Goal: Task Accomplishment & Management: Use online tool/utility

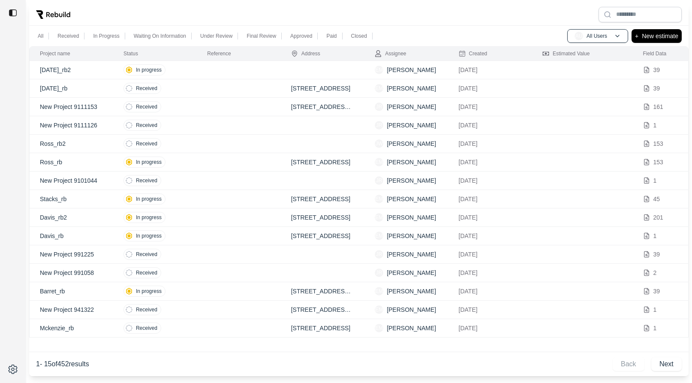
click at [207, 89] on td at bounding box center [239, 88] width 84 height 18
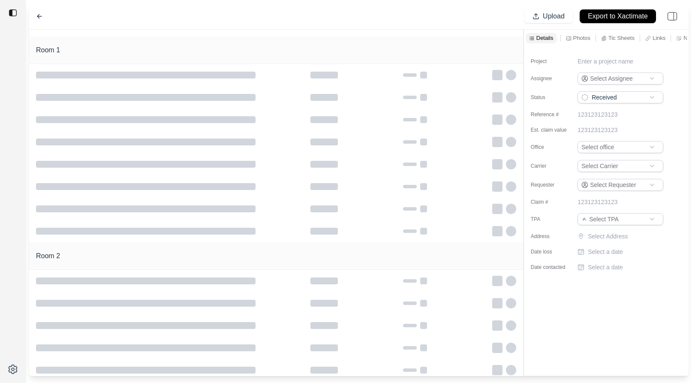
type input "**********"
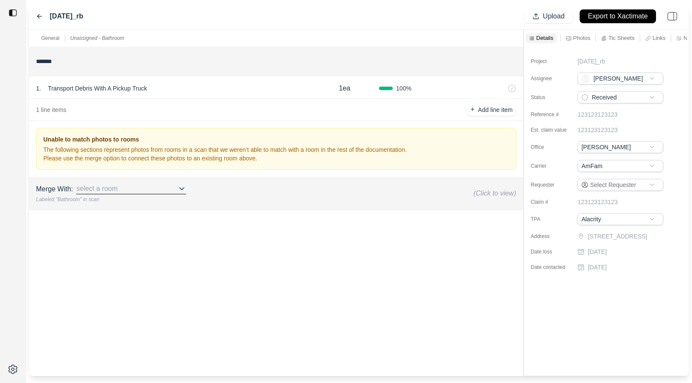
click at [612, 36] on p "Tic Sheets" at bounding box center [621, 37] width 26 height 7
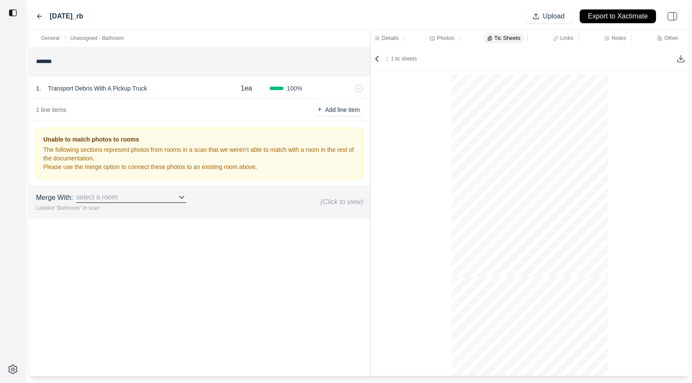
click at [370, 52] on div at bounding box center [370, 203] width 0 height 346
click at [449, 36] on p "Photos" at bounding box center [443, 37] width 17 height 7
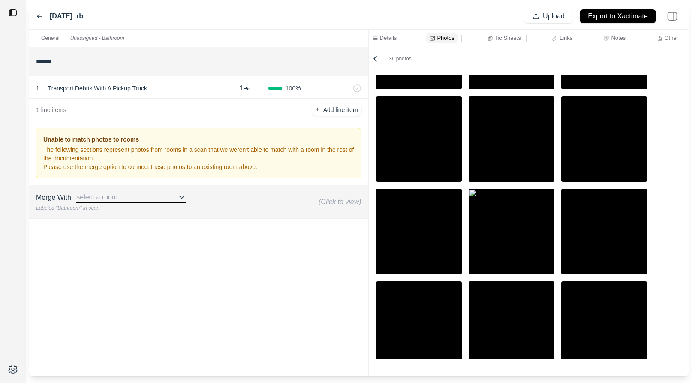
scroll to position [0, 0]
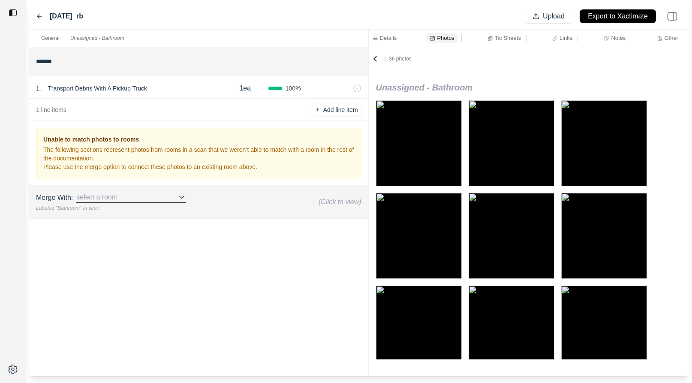
click at [375, 60] on icon at bounding box center [375, 58] width 3 height 5
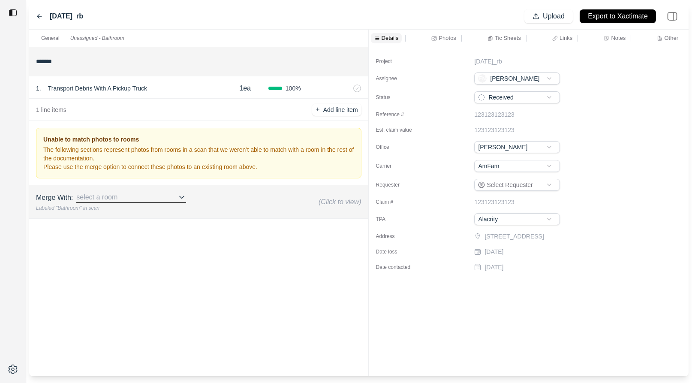
click at [37, 16] on icon at bounding box center [39, 16] width 7 height 7
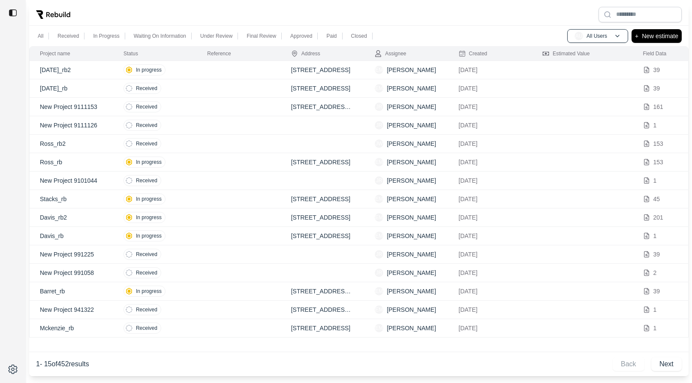
click at [206, 69] on td at bounding box center [239, 70] width 84 height 18
type input "**********"
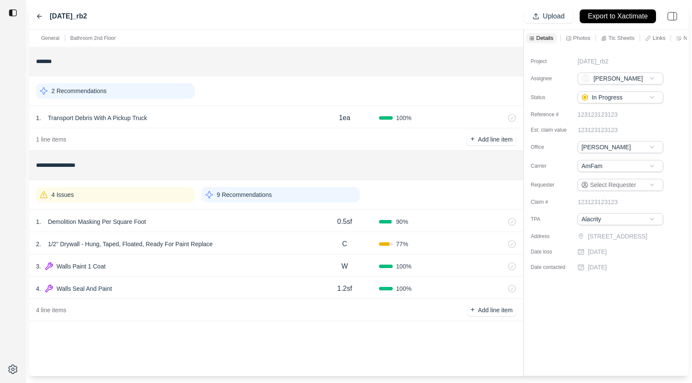
click at [248, 218] on div "1 . Demolition Masking Per Square Foot" at bounding box center [173, 222] width 274 height 12
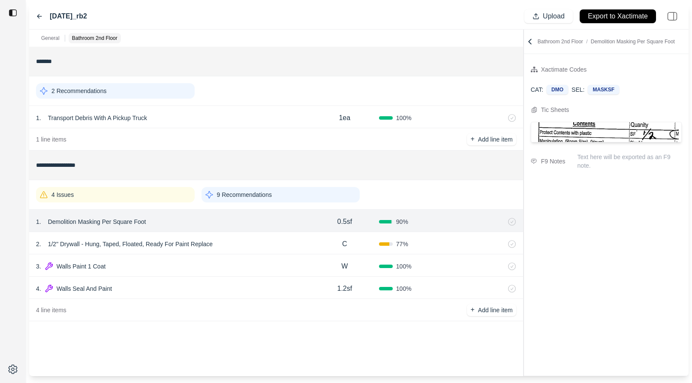
click at [528, 42] on icon at bounding box center [529, 41] width 3 height 5
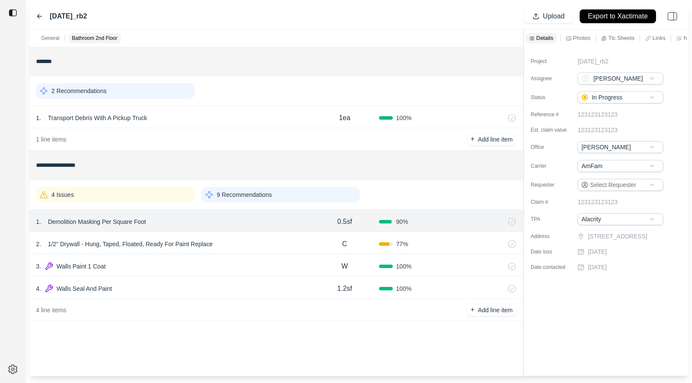
click at [614, 35] on p "Tic Sheets" at bounding box center [621, 37] width 26 height 7
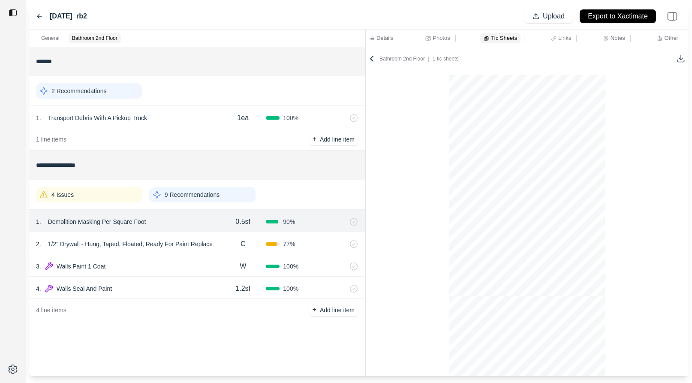
click at [365, 54] on div at bounding box center [365, 203] width 0 height 346
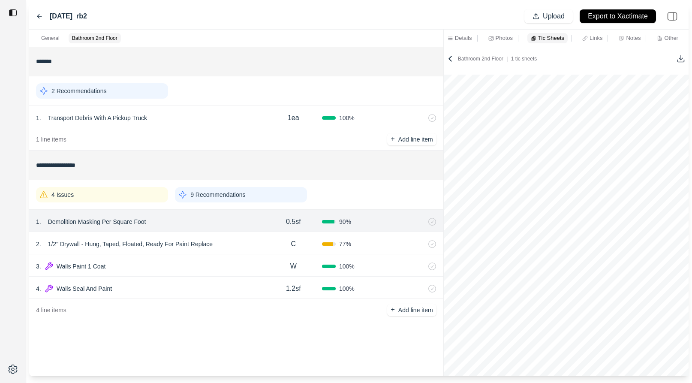
click at [442, 70] on div "**********" at bounding box center [358, 203] width 659 height 346
click at [449, 55] on icon at bounding box center [450, 58] width 9 height 9
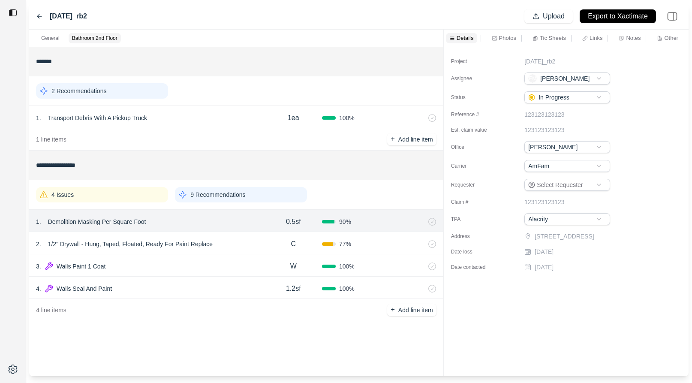
click at [275, 195] on div "9 Recommendations" at bounding box center [241, 194] width 132 height 15
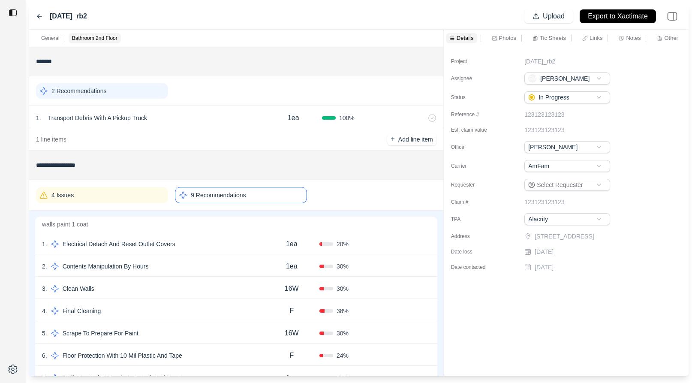
click at [220, 242] on div "1 . Electrical Detach And Reset Outlet Covers" at bounding box center [153, 244] width 222 height 12
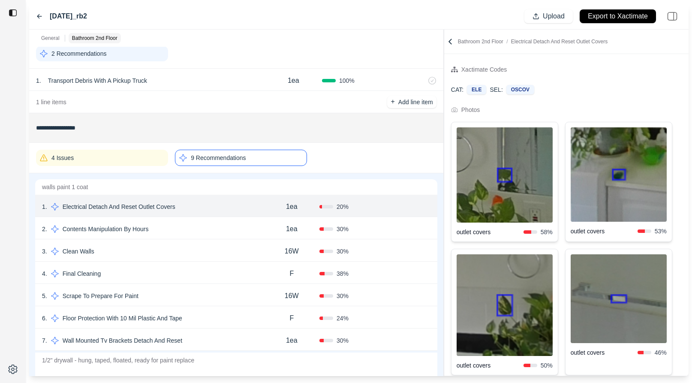
scroll to position [42, 0]
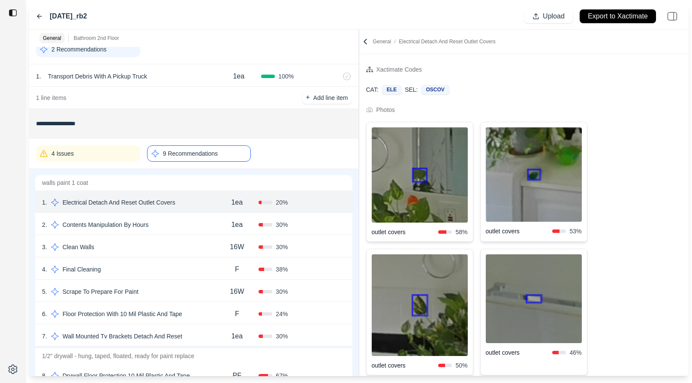
click at [340, 96] on div "**********" at bounding box center [358, 203] width 659 height 346
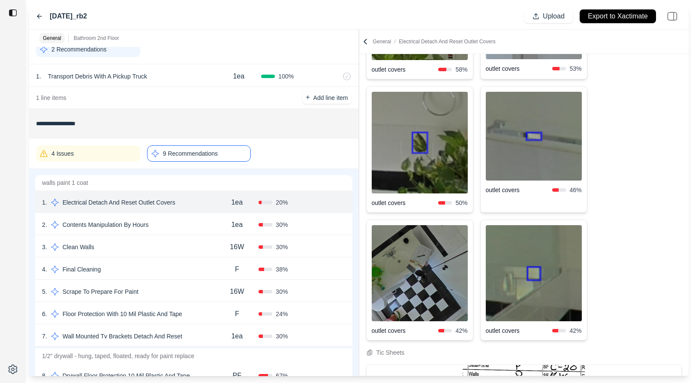
scroll to position [160, 0]
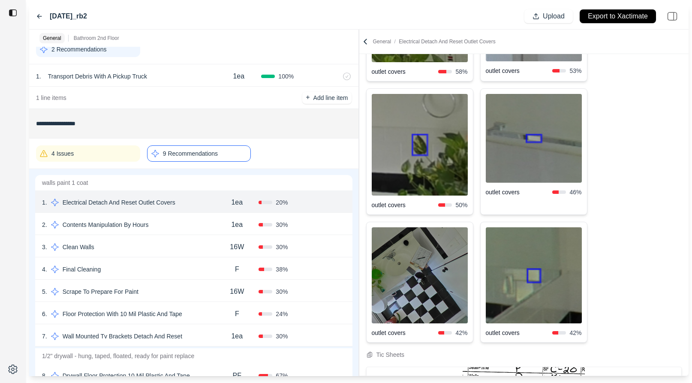
click at [165, 223] on div "2 . Contents Manipulation By Hours" at bounding box center [128, 225] width 173 height 12
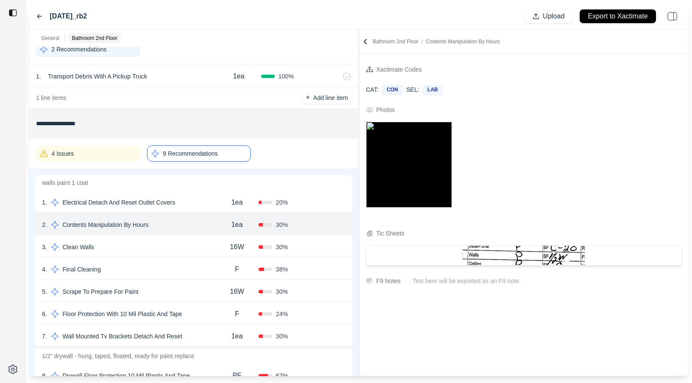
scroll to position [0, 0]
click at [162, 249] on div "3 . Clean Walls" at bounding box center [128, 247] width 173 height 12
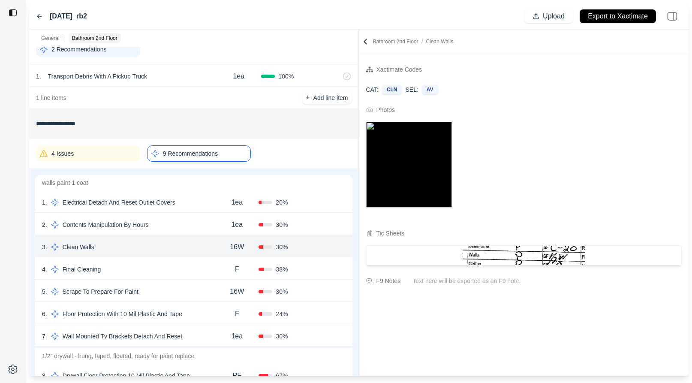
click at [199, 272] on div "4 . Final Cleaning" at bounding box center [128, 269] width 173 height 12
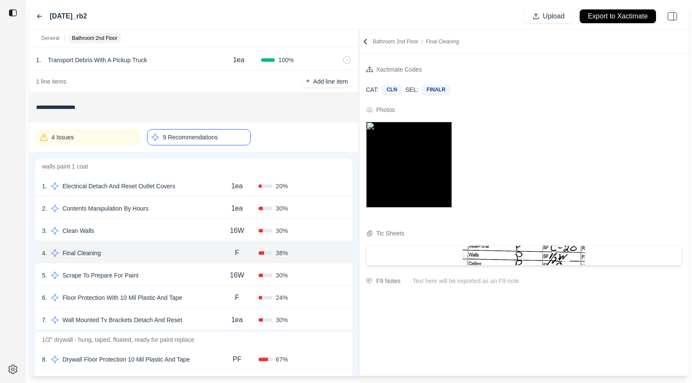
scroll to position [64, 0]
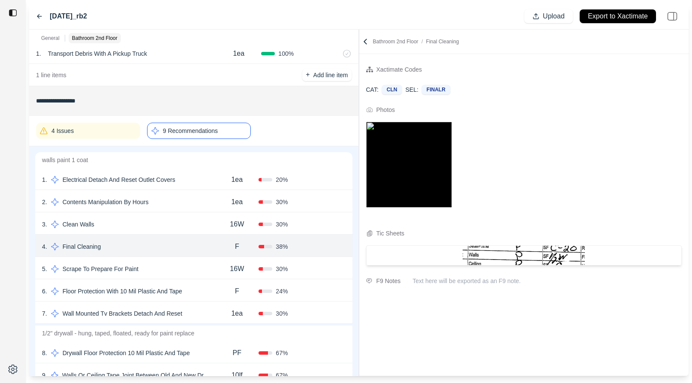
click at [199, 272] on div "5 . Scrape To Prepare For Paint" at bounding box center [128, 269] width 173 height 12
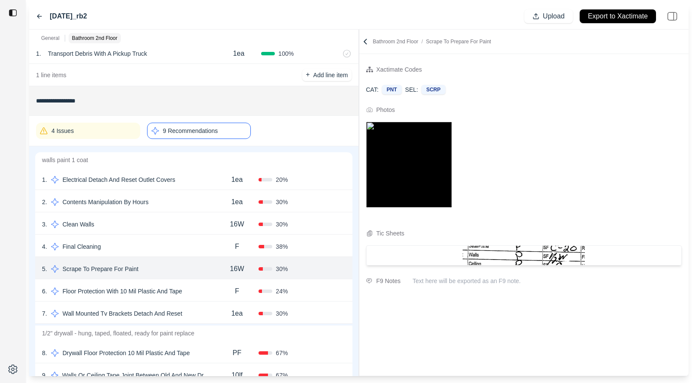
click at [204, 296] on div "6 . Floor Protection With 10 Mil Plastic And Tape" at bounding box center [128, 291] width 173 height 12
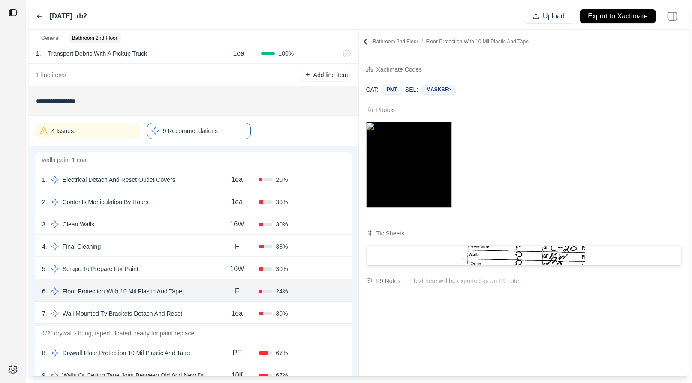
click at [204, 309] on div "7 . Wall Mounted Tv Brackets Detach And Reset" at bounding box center [128, 313] width 173 height 12
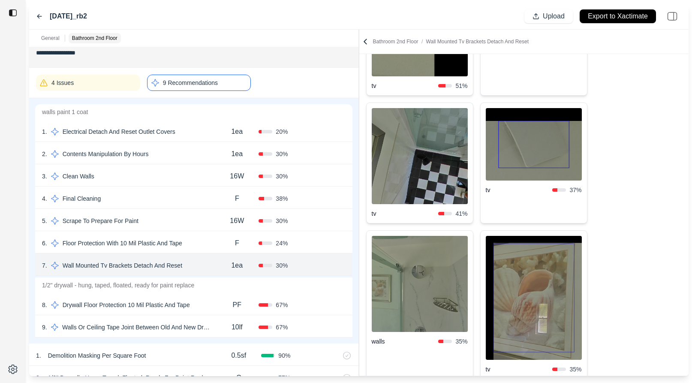
scroll to position [373, 0]
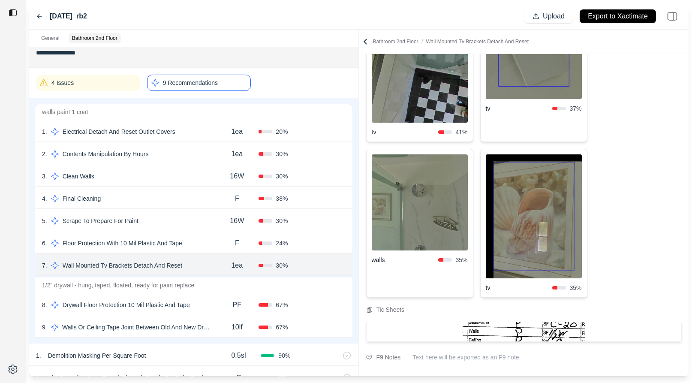
click at [203, 304] on div "8 . Drywall Floor Protection 10 Mil Plastic And Tape" at bounding box center [128, 305] width 173 height 12
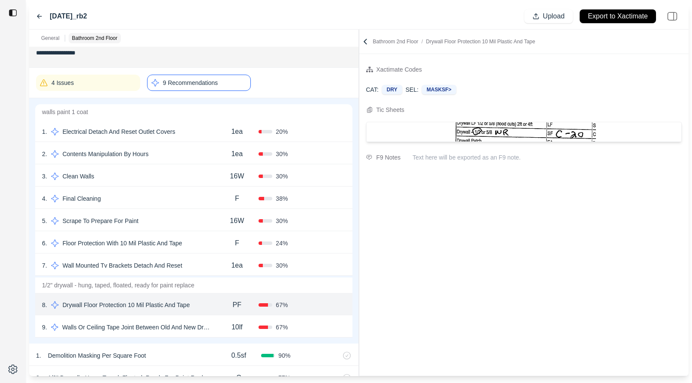
scroll to position [0, 0]
click at [217, 326] on div "10lf" at bounding box center [236, 326] width 43 height 17
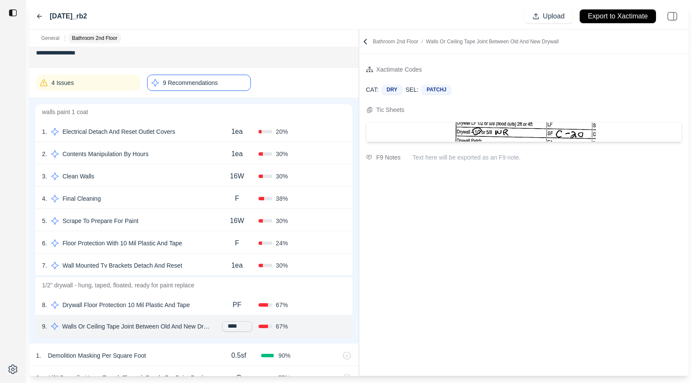
click at [404, 187] on div "Xactimate Codes CAT: DRY SEL: PATCHJ Tic Sheets F9 Notes Text here will be expo…" at bounding box center [523, 214] width 329 height 321
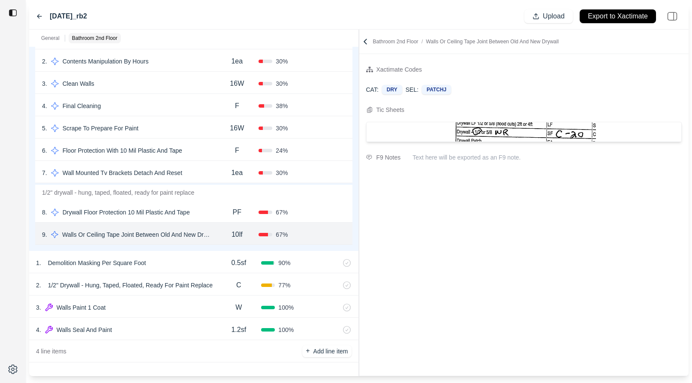
click at [194, 265] on div "1 . Demolition Masking Per Square Foot" at bounding box center [126, 263] width 180 height 12
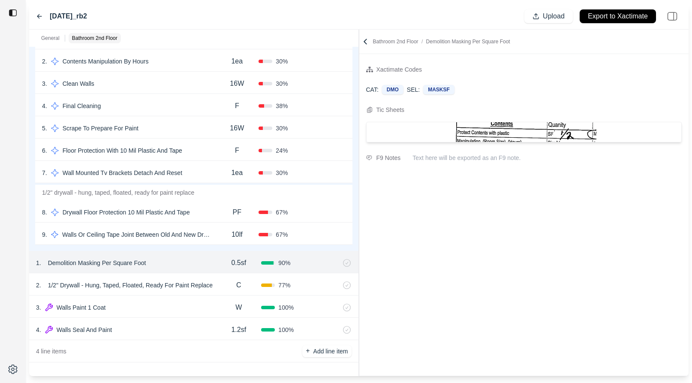
scroll to position [57, 0]
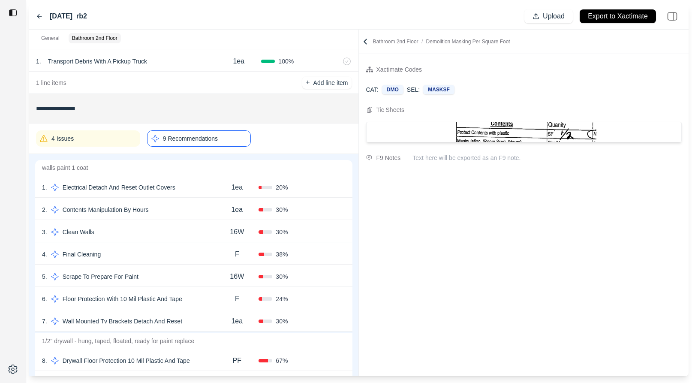
click at [99, 142] on div "4 Issues" at bounding box center [88, 138] width 104 height 16
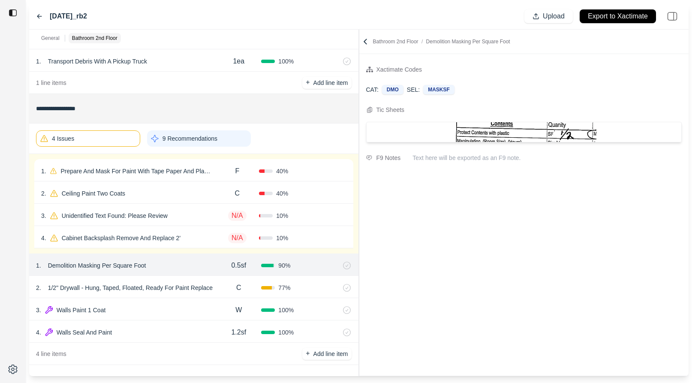
click at [222, 174] on div "F" at bounding box center [238, 170] width 44 height 17
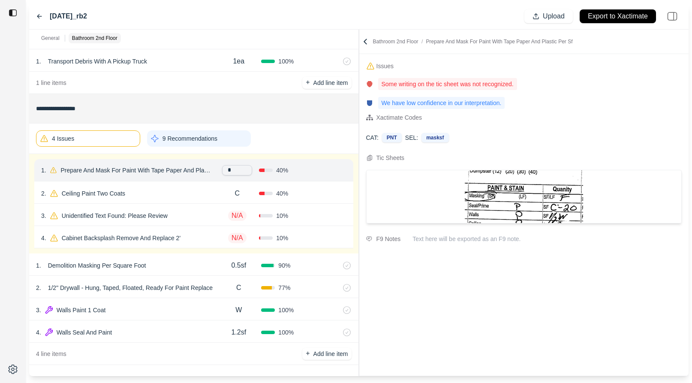
click at [188, 190] on div "2 . Ceiling Paint Two Coats" at bounding box center [128, 193] width 174 height 12
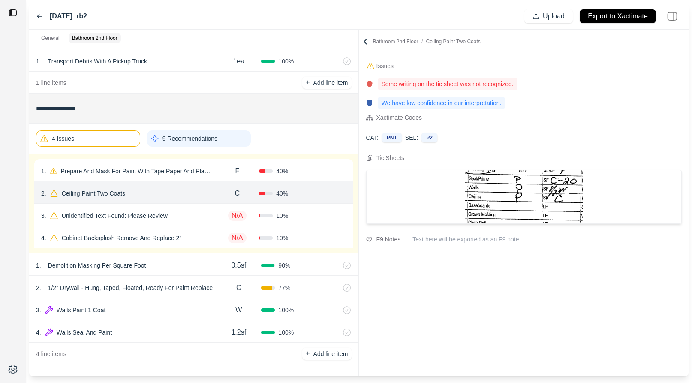
click at [113, 143] on div "4 Issues" at bounding box center [88, 138] width 104 height 16
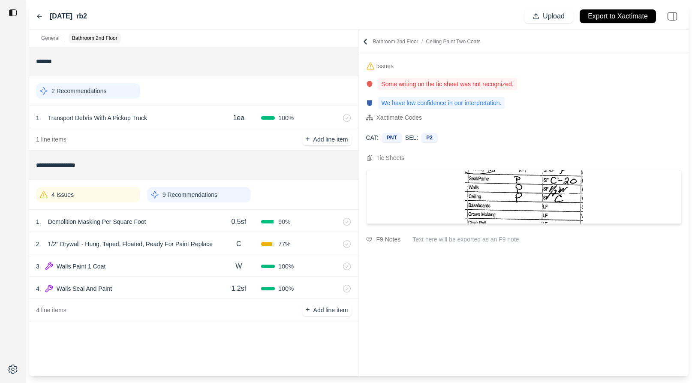
scroll to position [0, 0]
click at [215, 192] on p "9 Recommendations" at bounding box center [189, 194] width 55 height 9
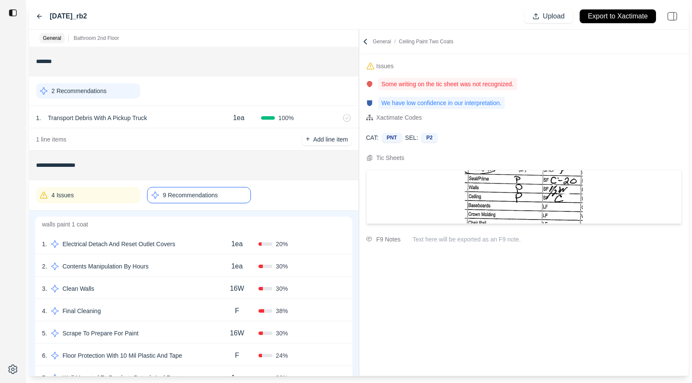
click at [205, 243] on div "1 . Electrical Detach And Reset Outlet Covers" at bounding box center [128, 244] width 173 height 12
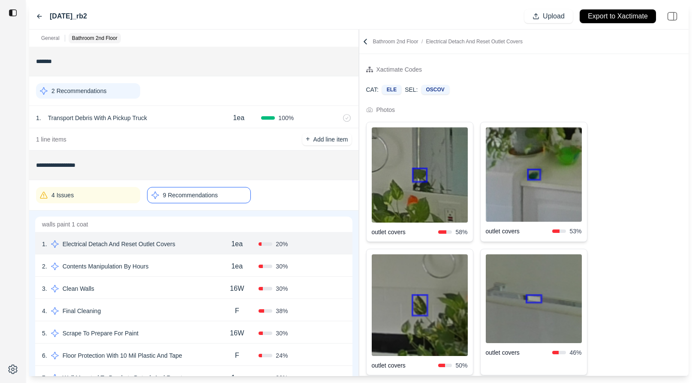
click at [313, 132] on div "**********" at bounding box center [358, 203] width 659 height 346
click at [389, 177] on img at bounding box center [419, 174] width 96 height 95
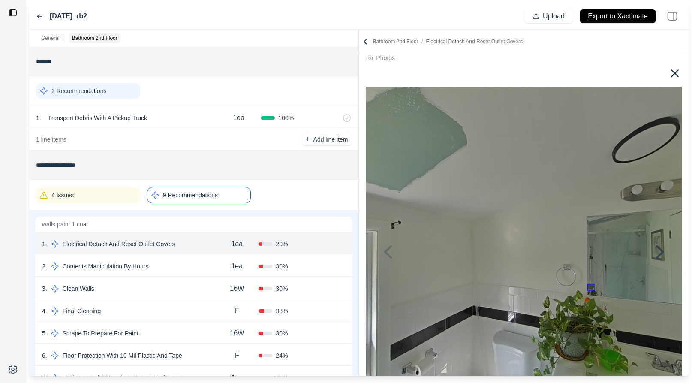
scroll to position [13, 0]
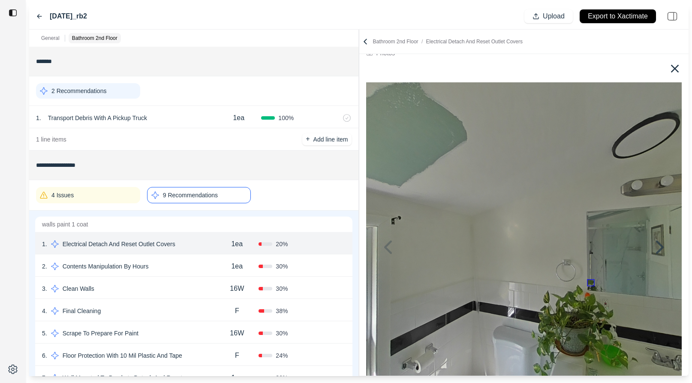
click at [646, 62] on icon at bounding box center [675, 69] width 14 height 14
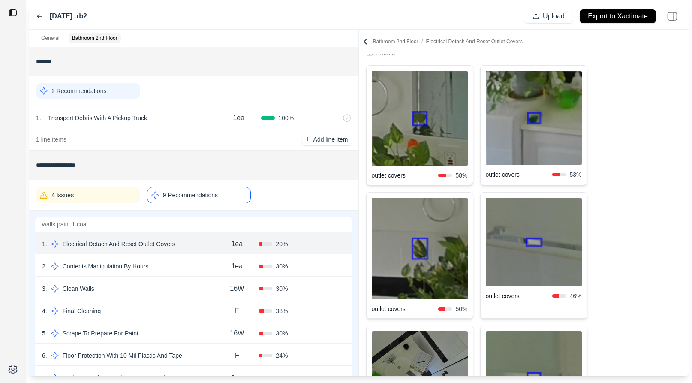
click at [440, 263] on img at bounding box center [419, 249] width 96 height 102
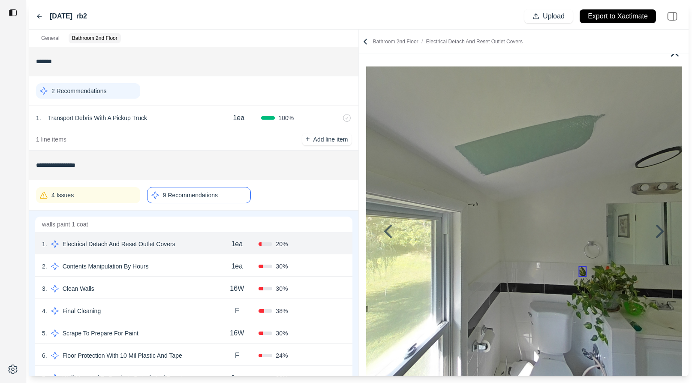
scroll to position [0, 0]
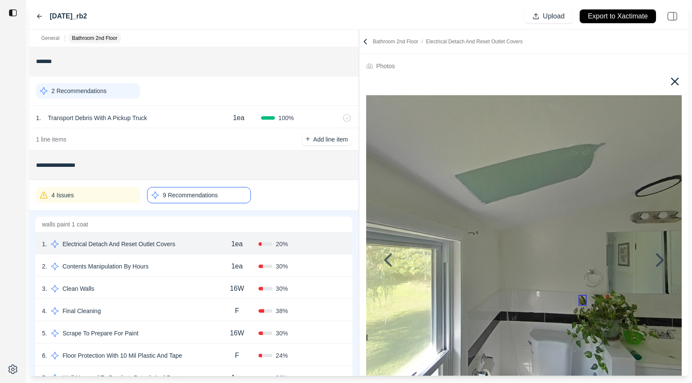
click at [646, 78] on icon at bounding box center [675, 82] width 14 height 14
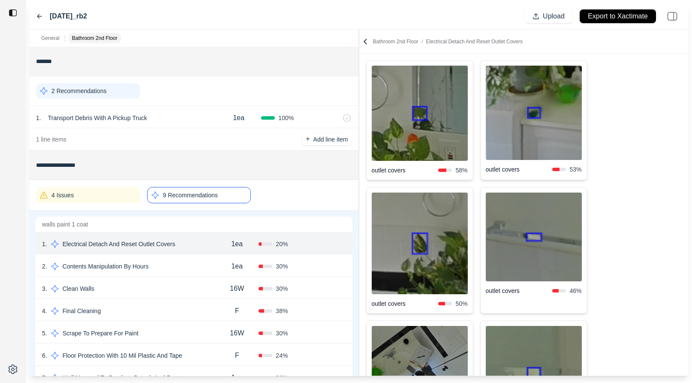
click at [528, 248] on img at bounding box center [533, 236] width 96 height 89
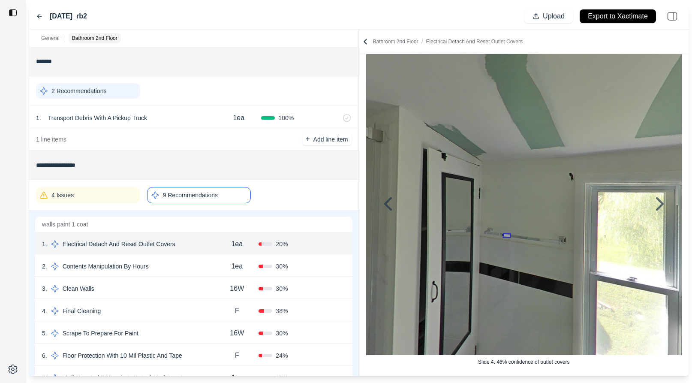
scroll to position [18, 0]
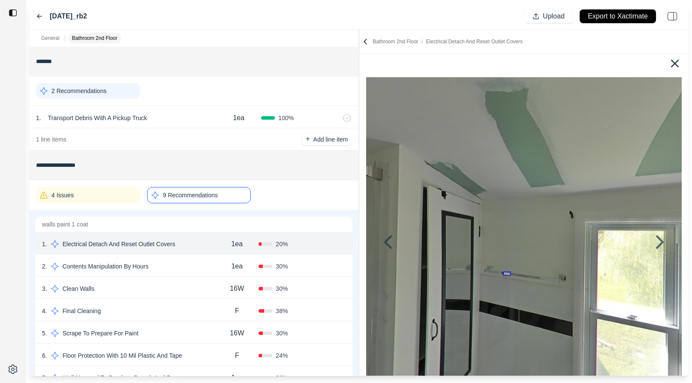
click at [646, 65] on icon at bounding box center [675, 64] width 14 height 14
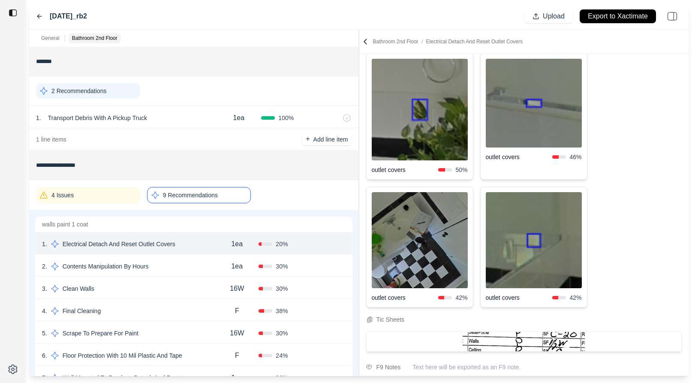
click at [539, 241] on img at bounding box center [533, 240] width 96 height 96
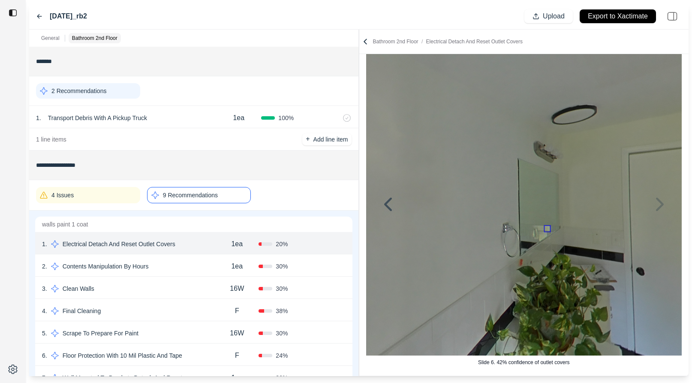
scroll to position [0, 0]
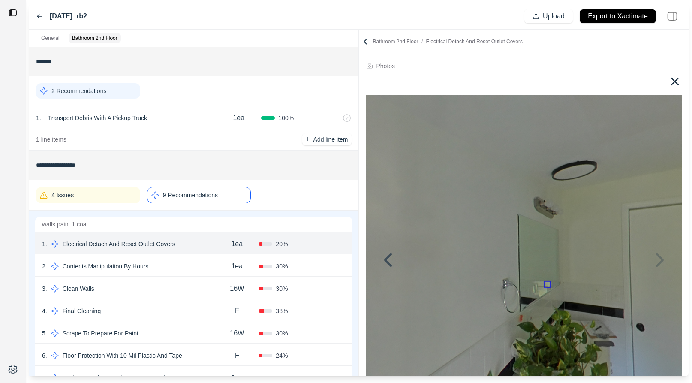
click at [646, 84] on icon at bounding box center [675, 82] width 8 height 8
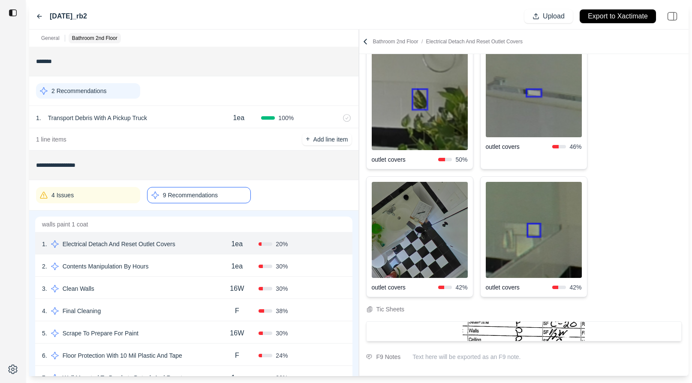
click at [425, 237] on img at bounding box center [419, 230] width 96 height 96
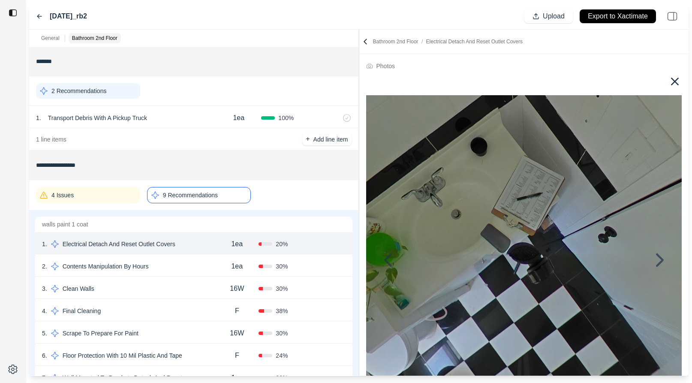
click at [646, 77] on icon at bounding box center [675, 82] width 14 height 14
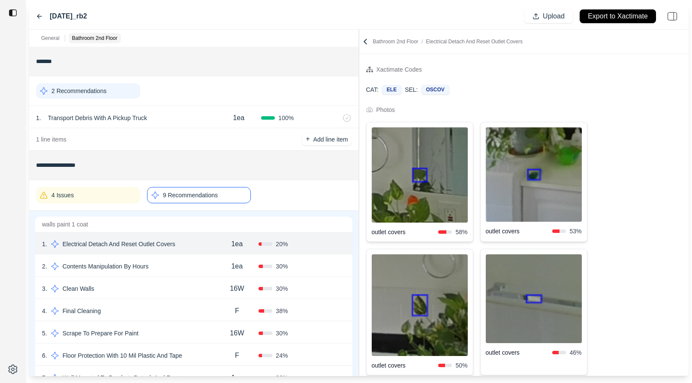
click at [201, 266] on div "2 . Contents Manipulation By Hours" at bounding box center [128, 266] width 173 height 12
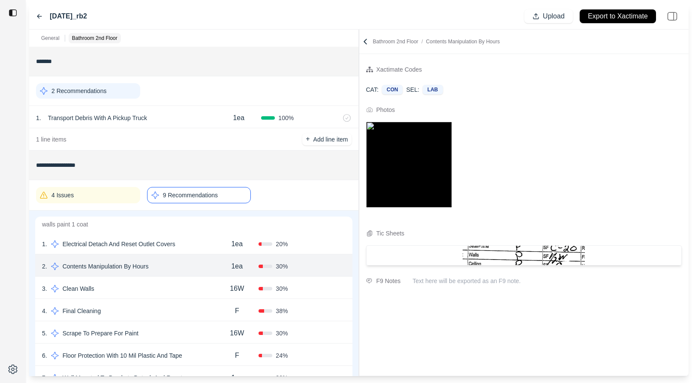
click at [194, 284] on div "3 . Clean Walls" at bounding box center [128, 288] width 173 height 12
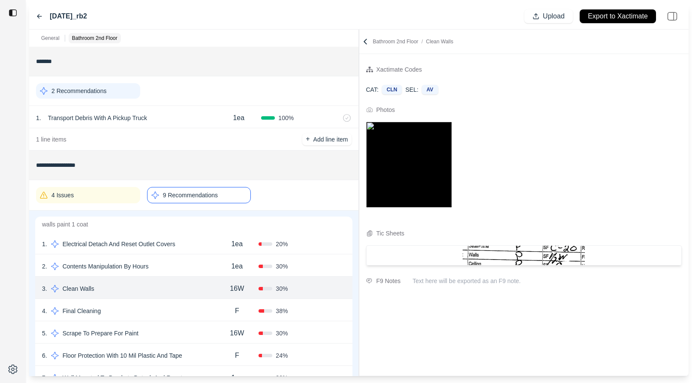
click at [423, 175] on img at bounding box center [409, 165] width 86 height 86
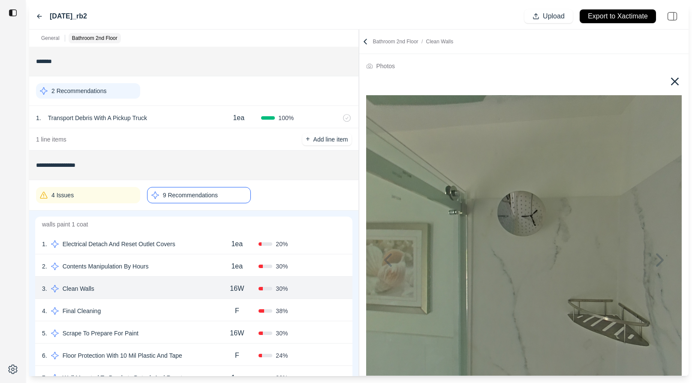
click at [646, 78] on icon at bounding box center [675, 82] width 14 height 14
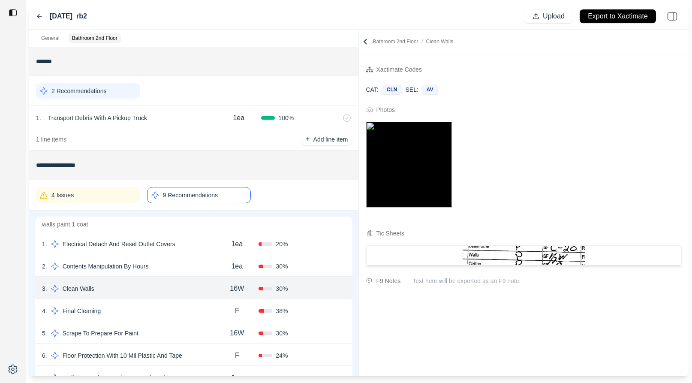
click at [211, 242] on div "1 . Electrical Detach And Reset Outlet Covers" at bounding box center [128, 244] width 173 height 12
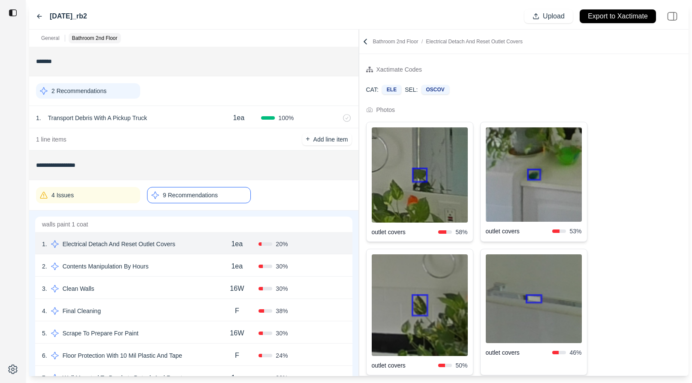
click at [399, 201] on img at bounding box center [419, 174] width 96 height 95
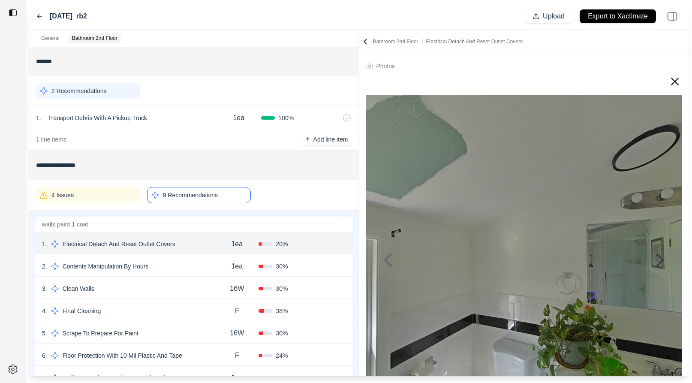
click at [646, 80] on icon at bounding box center [675, 82] width 8 height 8
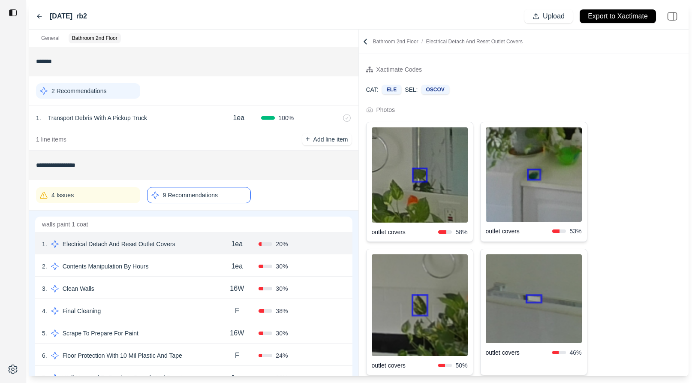
click at [422, 144] on img at bounding box center [419, 174] width 96 height 95
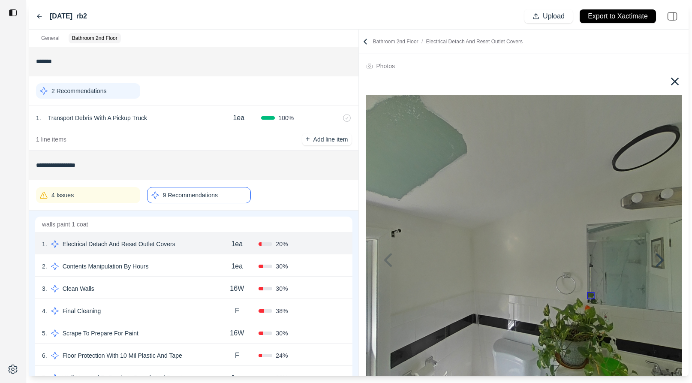
click at [646, 78] on icon at bounding box center [675, 82] width 8 height 8
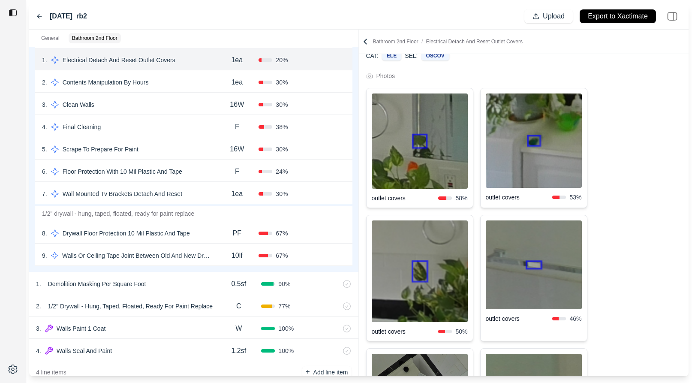
scroll to position [182, 0]
click at [190, 329] on div "3 . Walls Paint 1 Coat" at bounding box center [126, 330] width 180 height 12
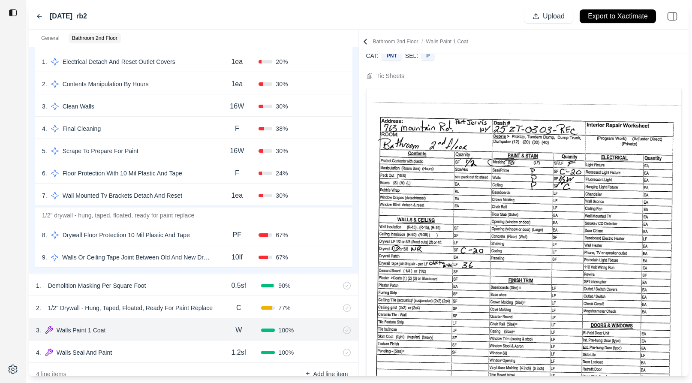
scroll to position [104, 0]
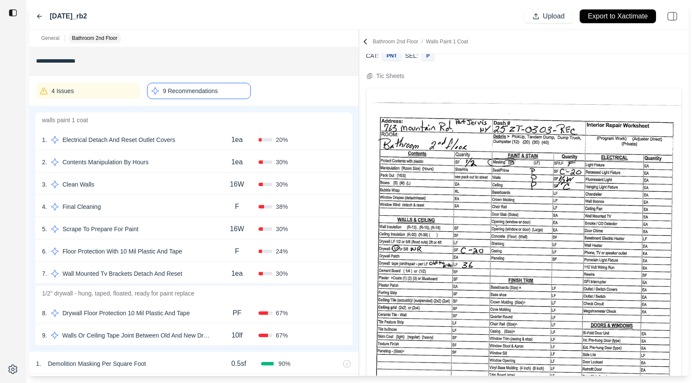
click at [210, 311] on div "8 . Drywall Floor Protection 10 Mil Plastic And Tape" at bounding box center [128, 313] width 173 height 12
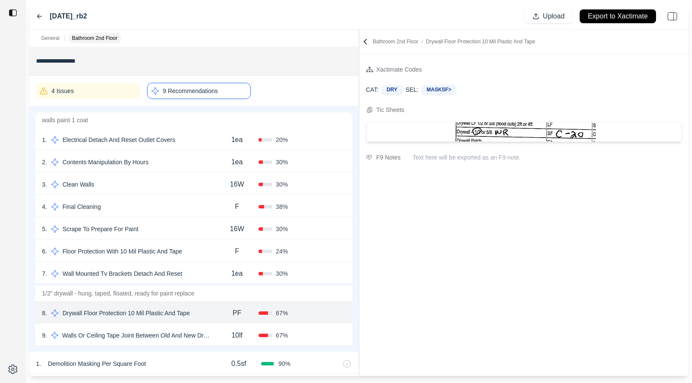
scroll to position [0, 0]
click at [189, 142] on div "1 . Electrical Detach And Reset Outlet Covers" at bounding box center [128, 140] width 173 height 12
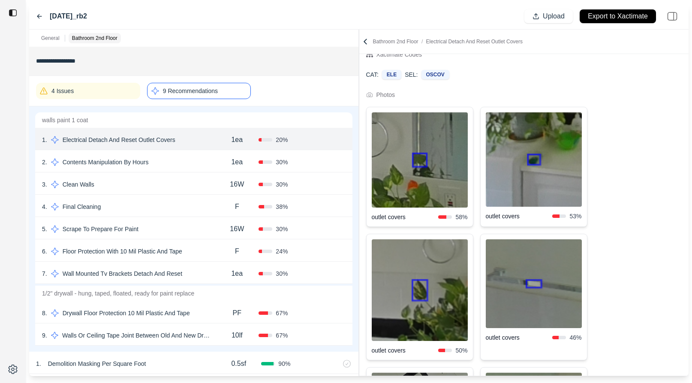
scroll to position [15, 0]
click at [401, 307] on img at bounding box center [419, 290] width 96 height 102
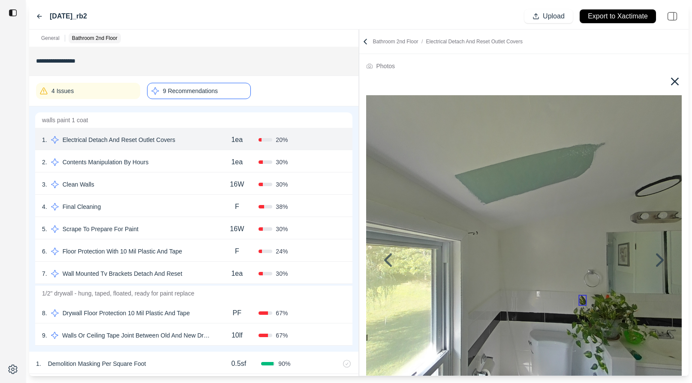
click at [646, 80] on icon at bounding box center [675, 82] width 8 height 8
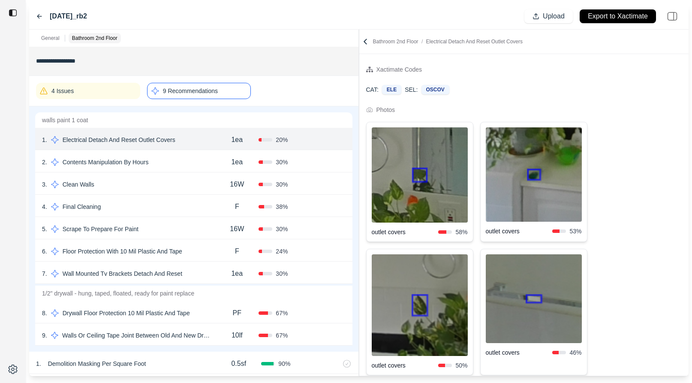
click at [417, 174] on img at bounding box center [419, 174] width 96 height 95
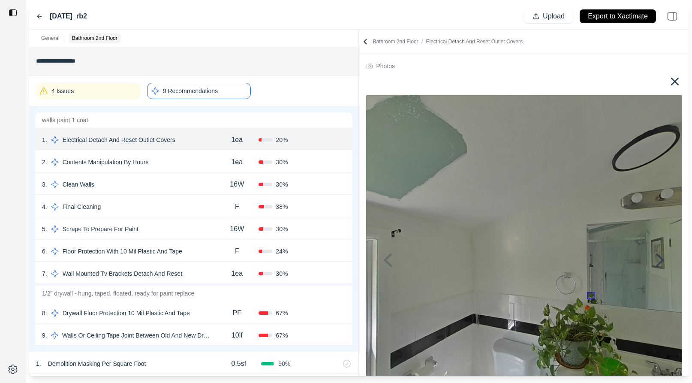
click at [646, 83] on icon at bounding box center [675, 82] width 14 height 14
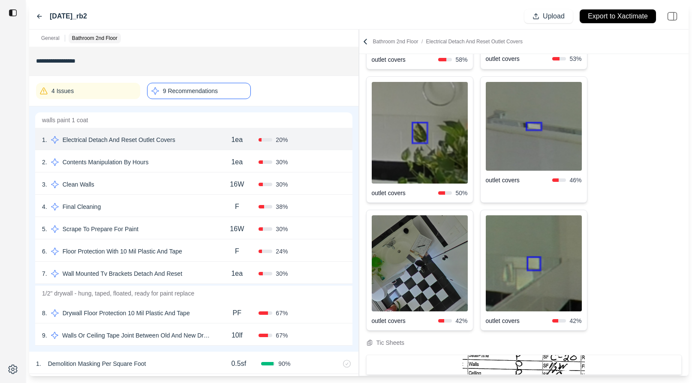
scroll to position [175, 0]
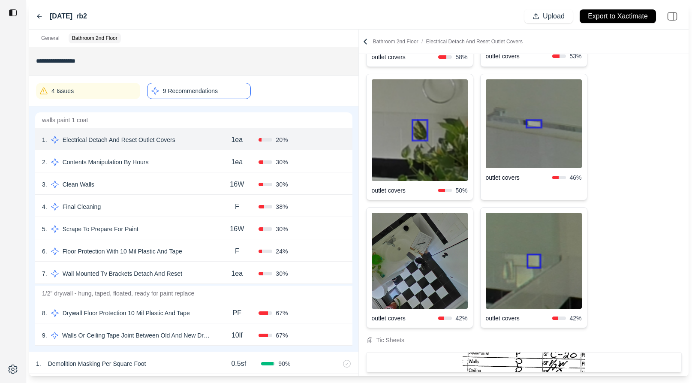
click at [547, 285] on img at bounding box center [533, 261] width 96 height 96
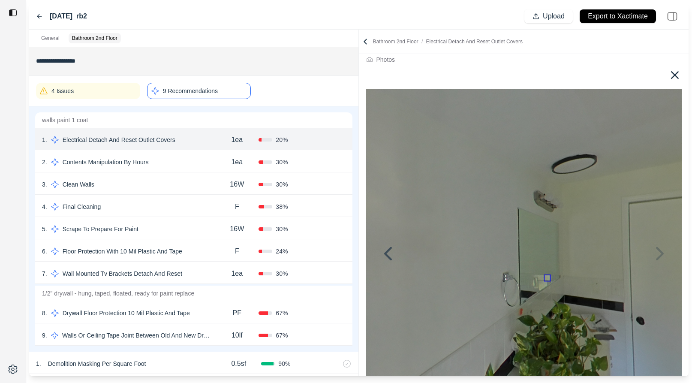
scroll to position [0, 0]
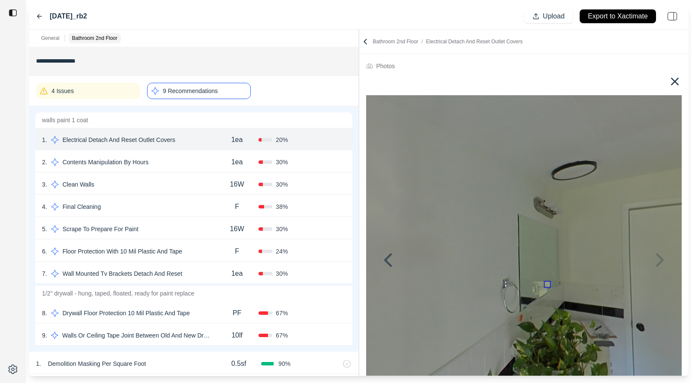
click at [646, 82] on icon at bounding box center [675, 82] width 14 height 14
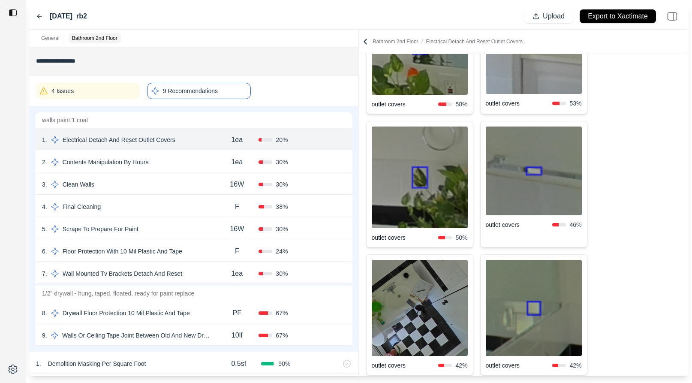
scroll to position [168, 0]
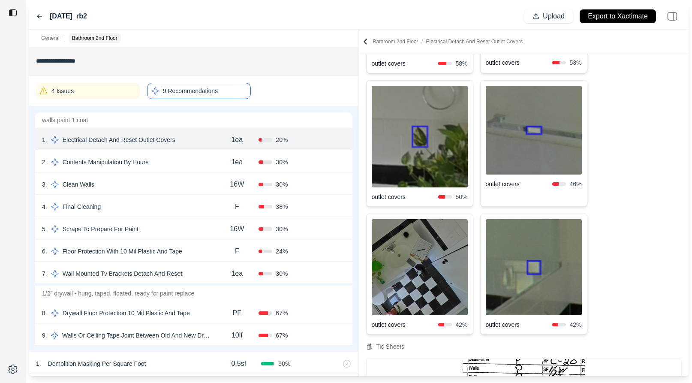
click at [394, 257] on img at bounding box center [419, 267] width 96 height 96
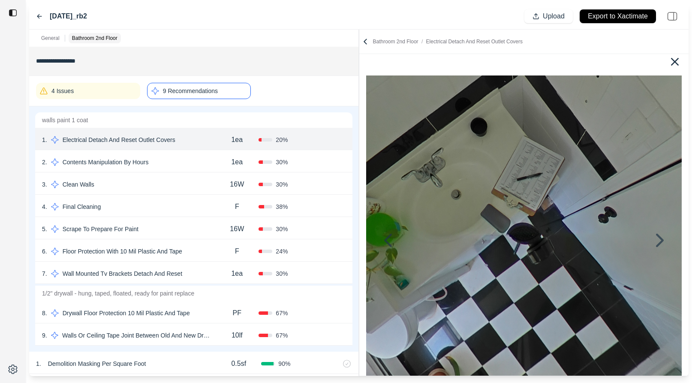
scroll to position [19, 0]
click at [646, 60] on icon at bounding box center [675, 62] width 8 height 8
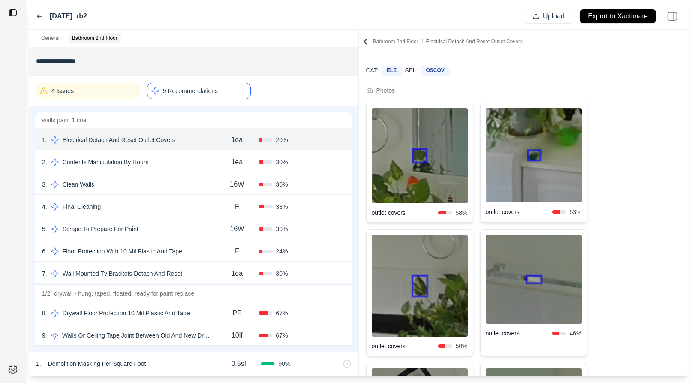
scroll to position [63, 0]
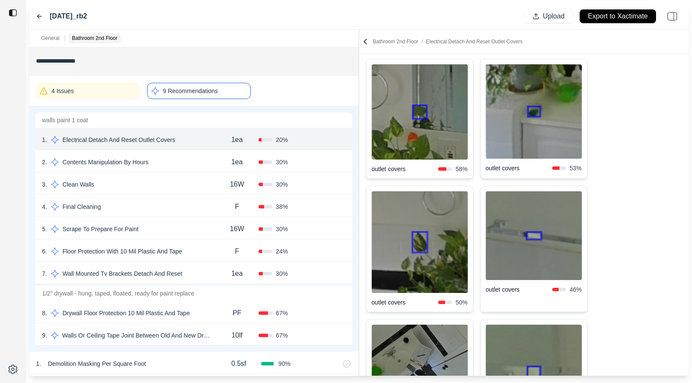
click at [178, 180] on div "3 . Clean Walls" at bounding box center [128, 184] width 173 height 12
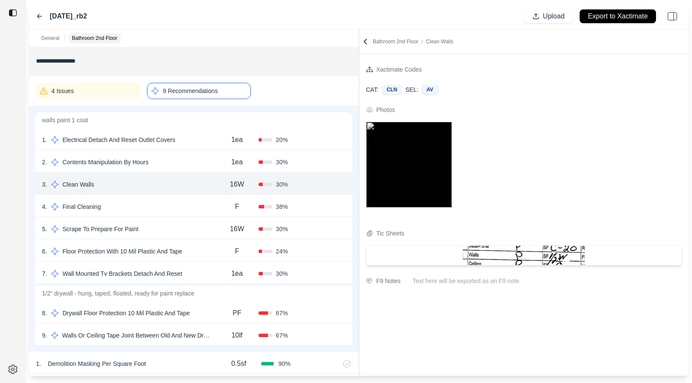
click at [387, 186] on img at bounding box center [409, 165] width 86 height 86
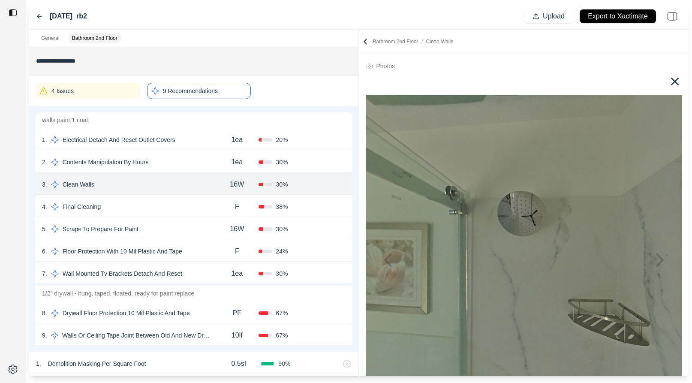
click at [646, 81] on icon at bounding box center [675, 82] width 8 height 8
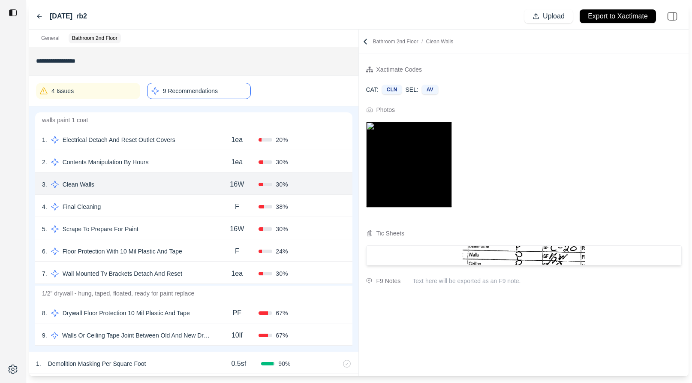
click at [201, 139] on div "1 . Electrical Detach And Reset Outlet Covers" at bounding box center [128, 140] width 173 height 12
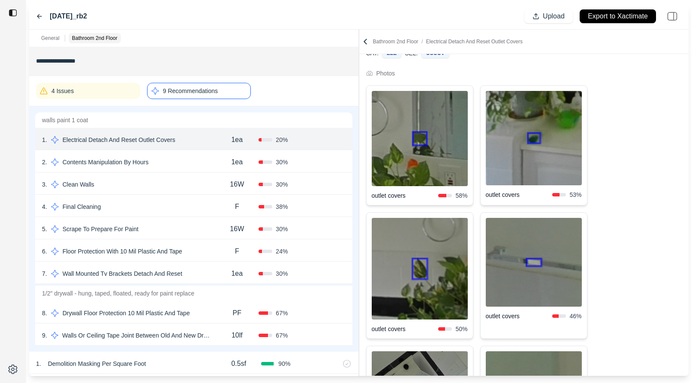
scroll to position [36, 0]
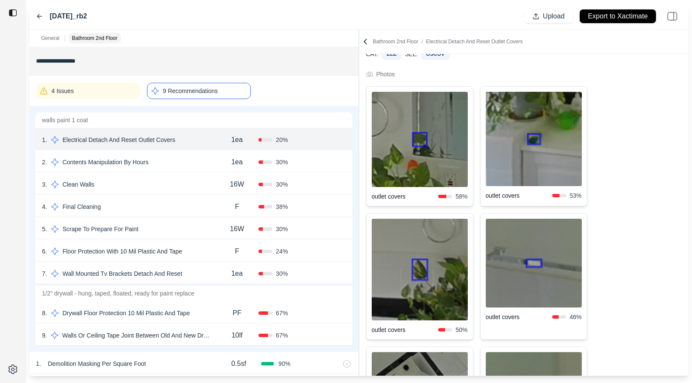
click at [455, 150] on img at bounding box center [419, 139] width 96 height 95
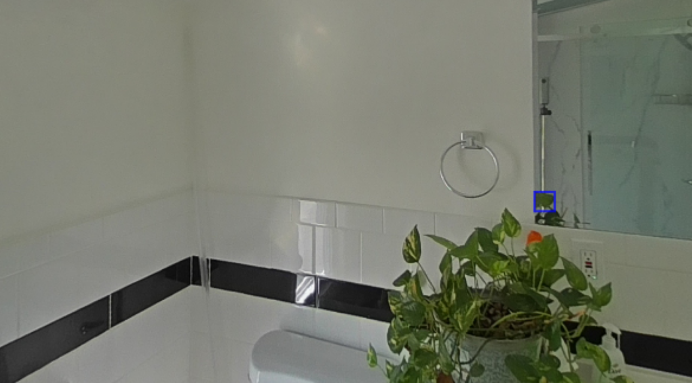
scroll to position [26, 0]
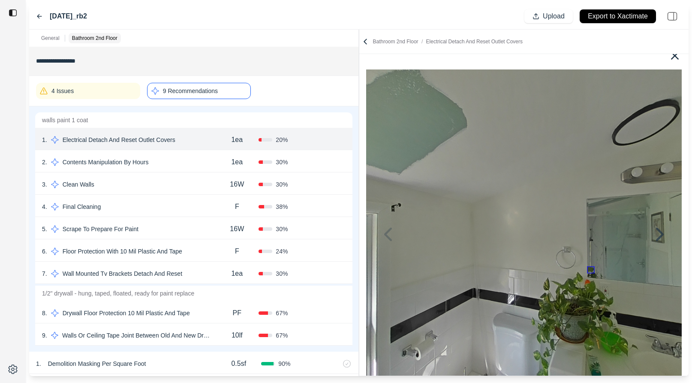
click at [646, 59] on icon at bounding box center [675, 56] width 14 height 14
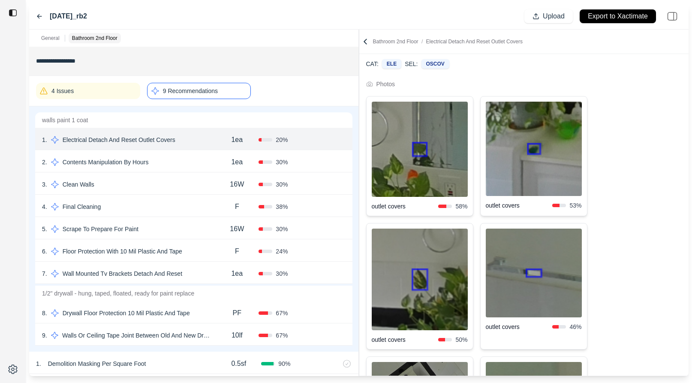
scroll to position [69, 0]
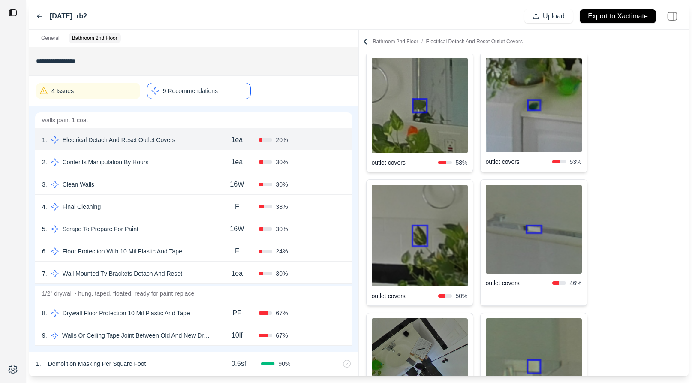
click at [427, 110] on img at bounding box center [419, 105] width 96 height 95
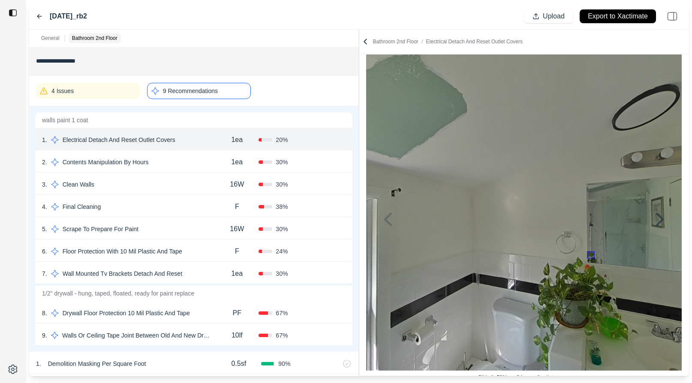
scroll to position [0, 0]
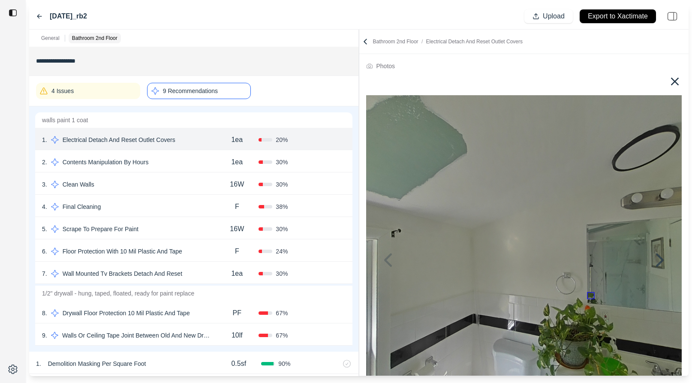
click at [646, 81] on icon at bounding box center [675, 82] width 8 height 8
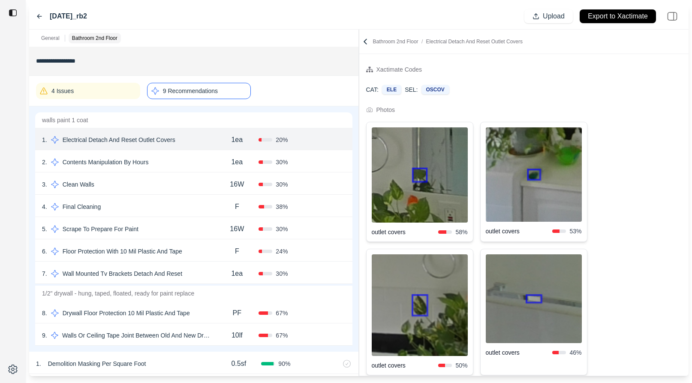
click at [425, 323] on img at bounding box center [419, 305] width 96 height 102
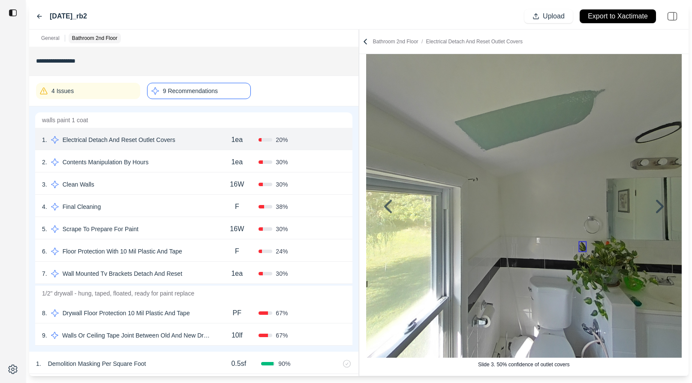
scroll to position [56, 0]
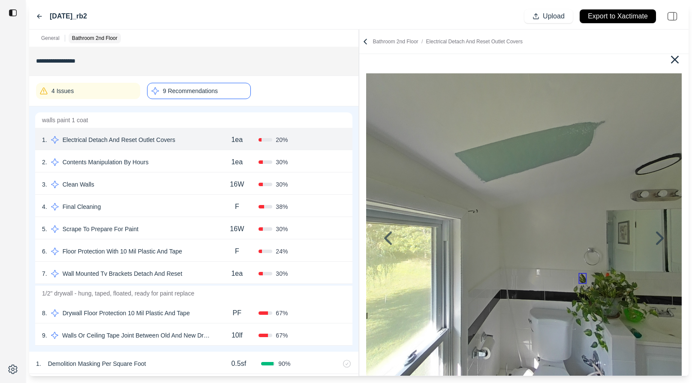
click at [646, 59] on icon at bounding box center [675, 60] width 14 height 14
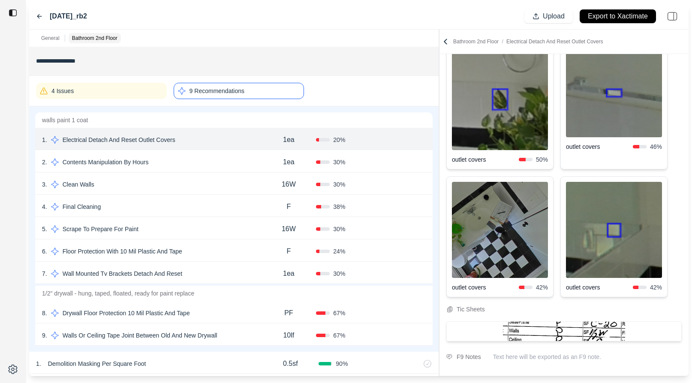
scroll to position [332, 0]
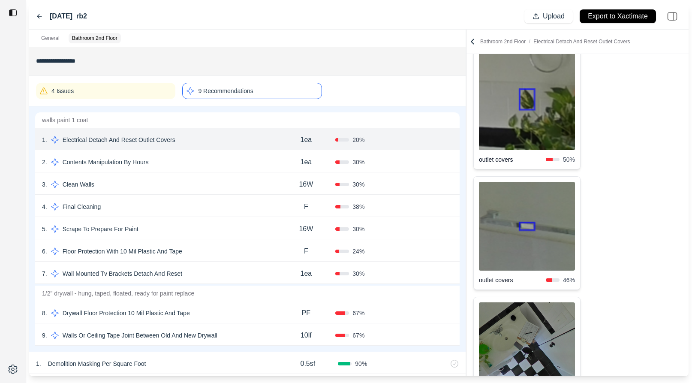
click at [464, 127] on div "**********" at bounding box center [358, 203] width 659 height 346
click at [262, 162] on div "2 . Contents Manipulation By Hours" at bounding box center [159, 162] width 234 height 12
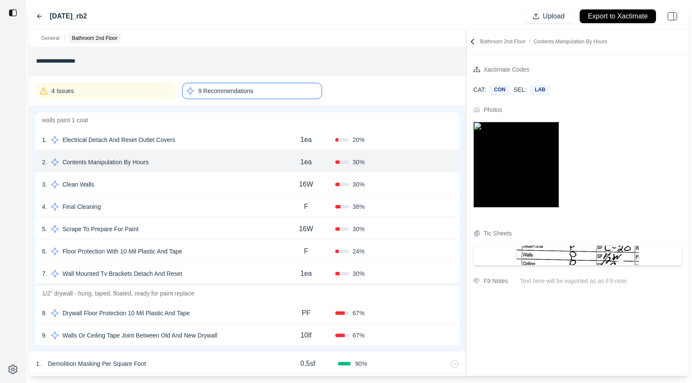
click at [260, 185] on div "3 . Clean Walls" at bounding box center [159, 184] width 234 height 12
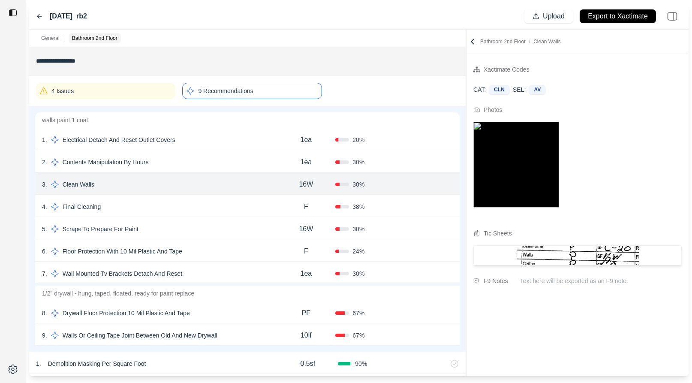
click at [245, 225] on div "5 . Scrape To Prepare For Paint" at bounding box center [159, 229] width 234 height 12
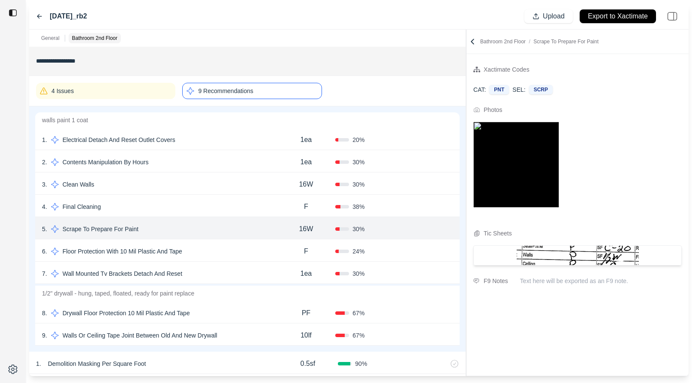
click at [39, 14] on icon at bounding box center [39, 16] width 7 height 7
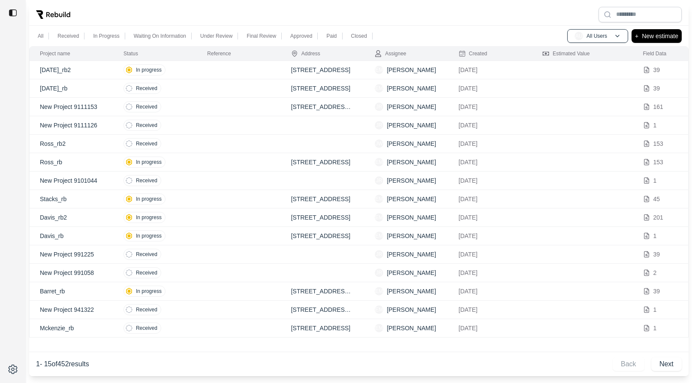
click at [203, 65] on td at bounding box center [239, 70] width 84 height 18
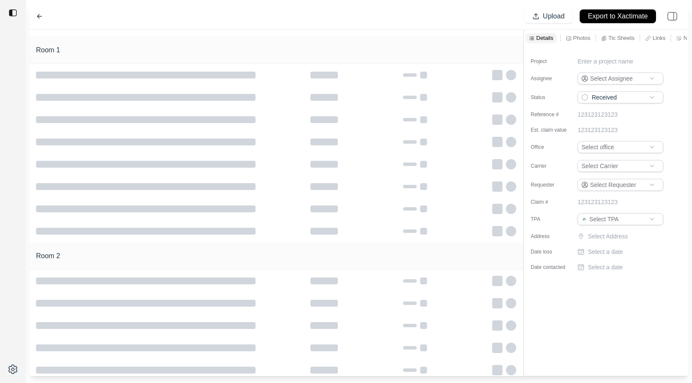
type input "**********"
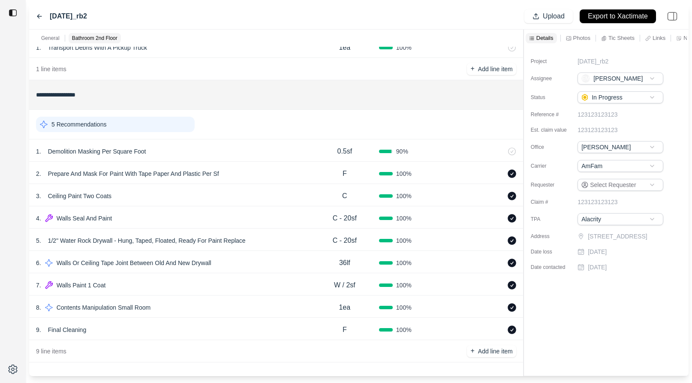
scroll to position [69, 0]
click at [268, 237] on div "5 . 1/2" Water Rock Drywall - Hung, Taped, Floated, Ready For Paint Replace" at bounding box center [173, 241] width 274 height 12
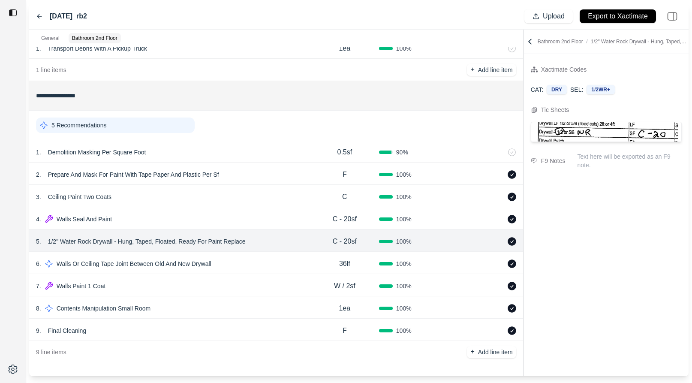
click at [263, 259] on div "6 . Walls Or Ceiling Tape Joint Between Old And New Drywall" at bounding box center [173, 263] width 274 height 12
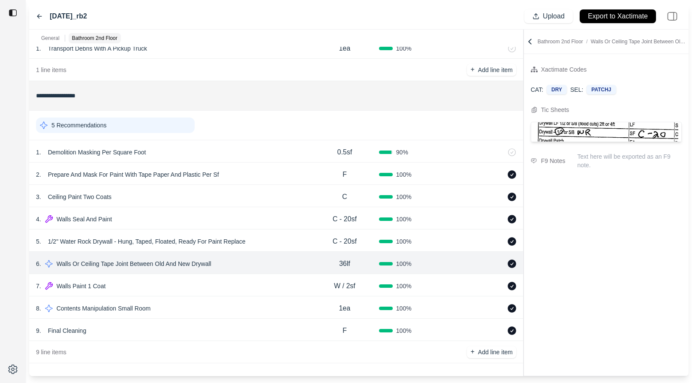
scroll to position [70, 0]
click at [258, 278] on div "7 . Walls Paint 1 Coat W / 2sf 100 %" at bounding box center [276, 284] width 494 height 22
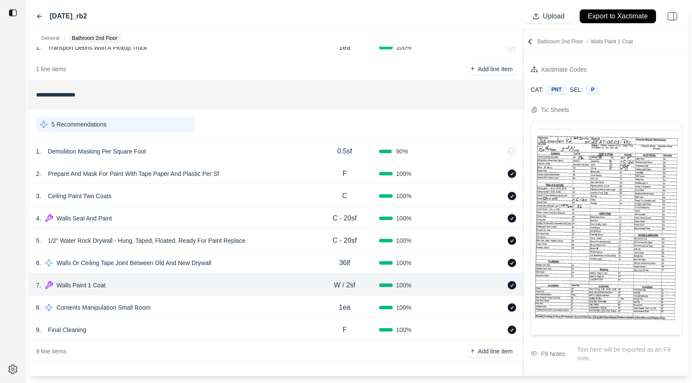
click at [233, 326] on div "9 . Final Cleaning" at bounding box center [173, 329] width 274 height 12
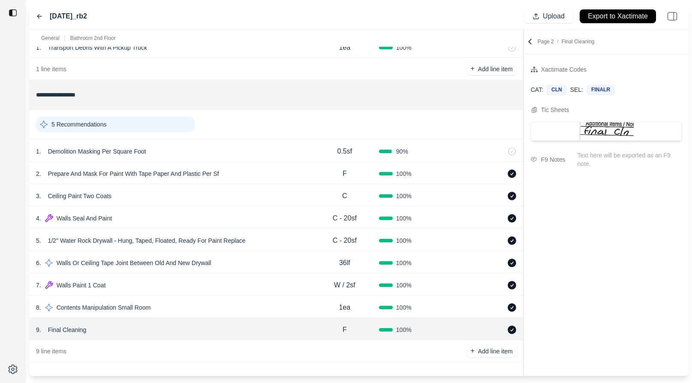
click at [239, 148] on div "1 . Demolition Masking Per Square Foot" at bounding box center [173, 151] width 274 height 12
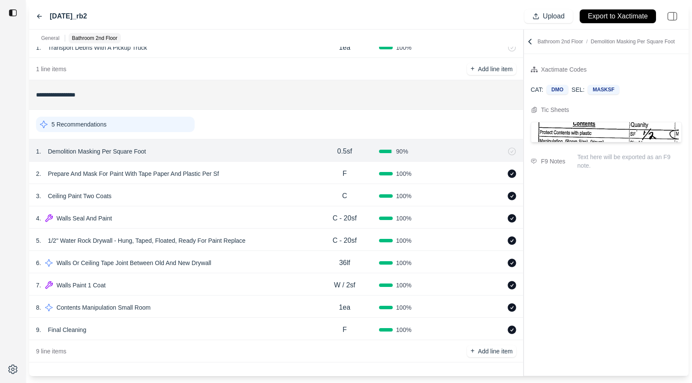
click at [262, 174] on div "2 . Prepare And Mask For Paint With Tape Paper And Plastic Per Sf" at bounding box center [173, 174] width 274 height 12
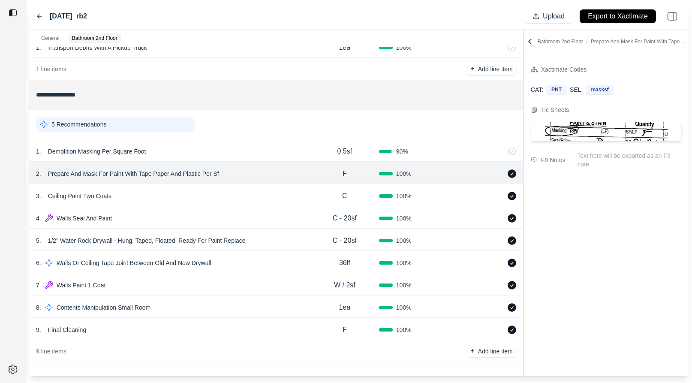
click at [263, 151] on div "1 . Demolition Masking Per Square Foot" at bounding box center [173, 151] width 274 height 12
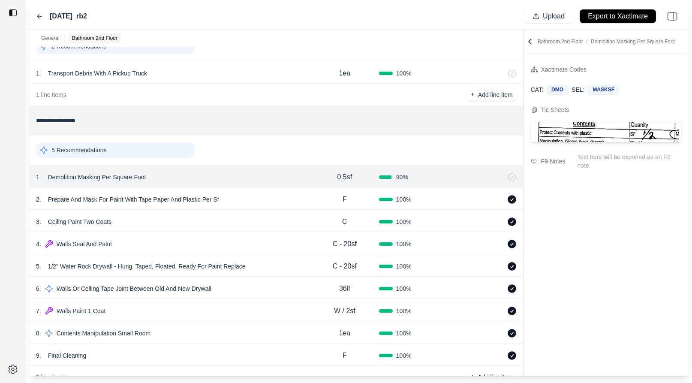
scroll to position [0, 0]
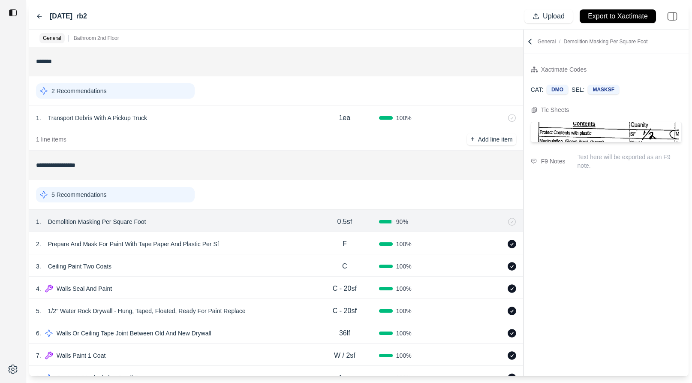
click at [40, 14] on icon at bounding box center [39, 16] width 7 height 7
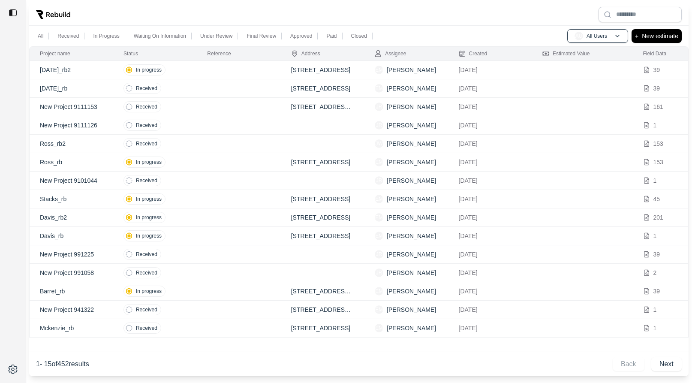
click at [213, 68] on td at bounding box center [239, 70] width 84 height 18
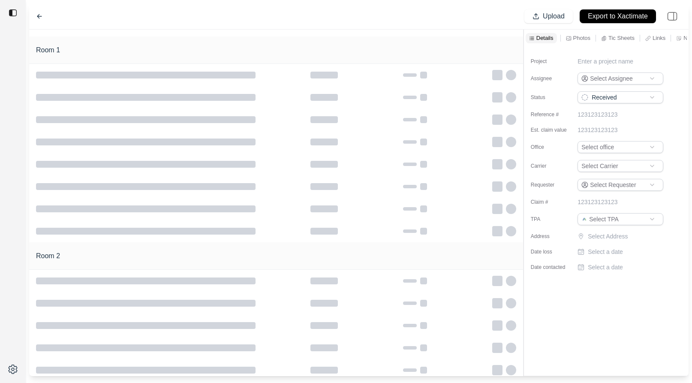
type input "**********"
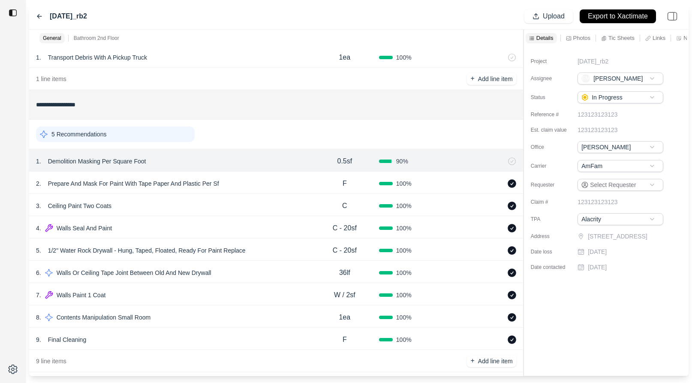
scroll to position [70, 0]
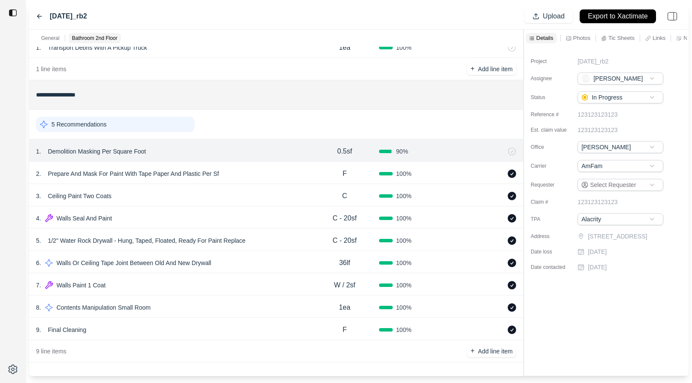
click at [254, 255] on div "6 . Walls Or Ceiling Tape Joint Between Old And New Drywall 36lf 100 %" at bounding box center [276, 262] width 494 height 22
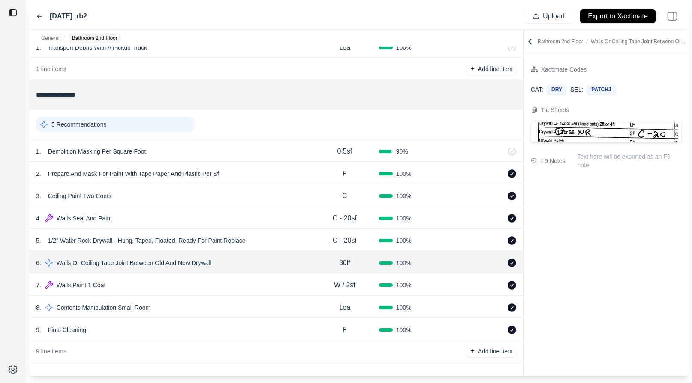
click at [162, 125] on div "5 Recommendations" at bounding box center [115, 124] width 159 height 15
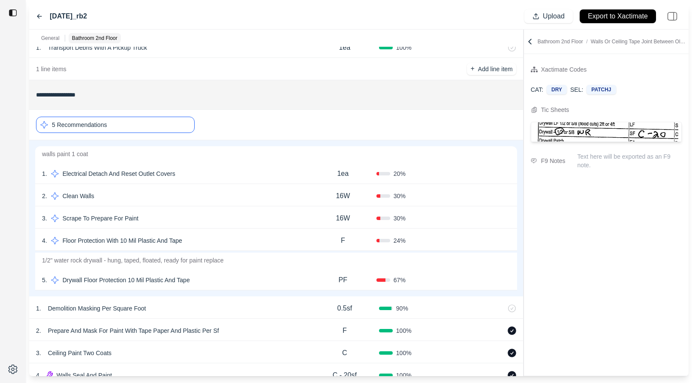
click at [213, 166] on div "1 . Electrical Detach And Reset Outlet Covers 1ea 20 % Confirm" at bounding box center [276, 173] width 482 height 22
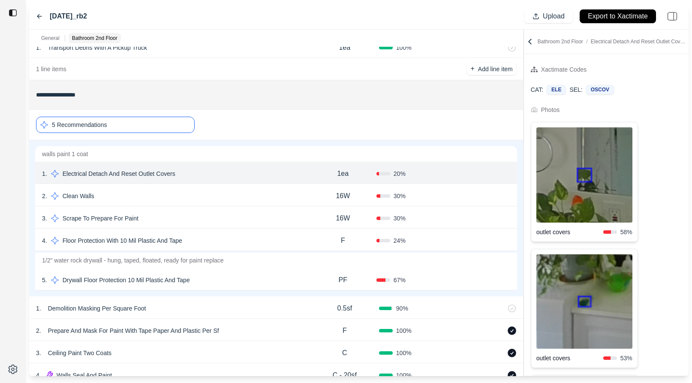
click at [211, 196] on div "2 . Clean Walls" at bounding box center [175, 196] width 267 height 12
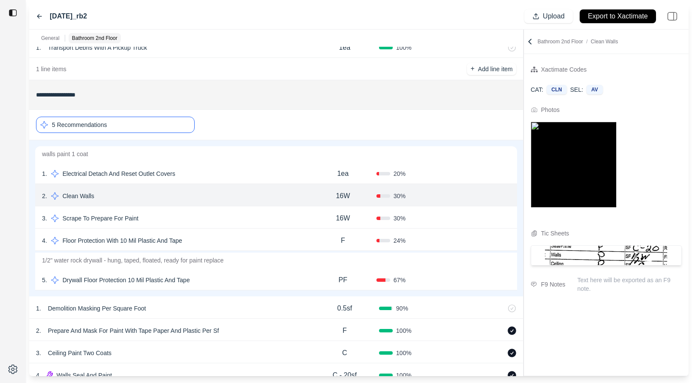
click at [236, 226] on div "3 . Scrape To Prepare For Paint 16W 30 % Confirm" at bounding box center [276, 217] width 482 height 22
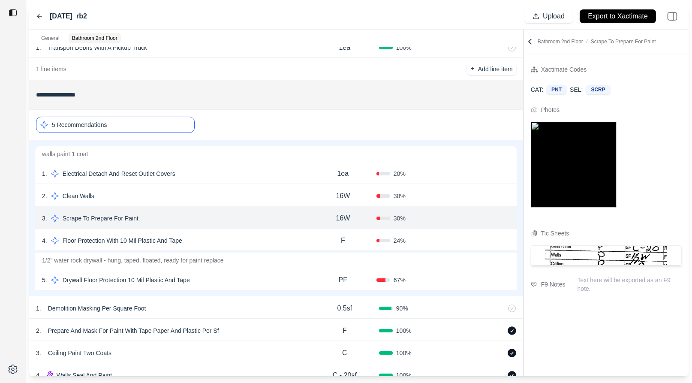
click at [236, 233] on div "4 . Floor Protection With 10 Mil Plastic And Tape F 24 % Confirm" at bounding box center [276, 239] width 482 height 22
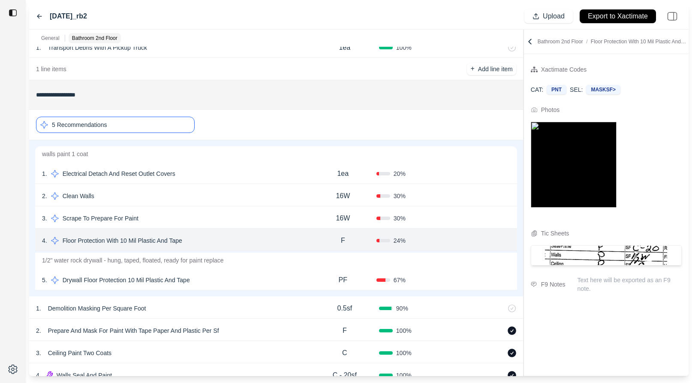
click at [260, 281] on div "5 . Drywall Floor Protection 10 Mil Plastic And Tape" at bounding box center [175, 280] width 267 height 12
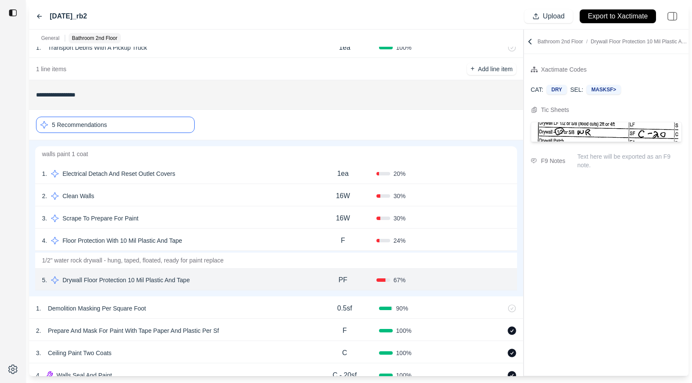
click at [129, 119] on div "5 Recommendations" at bounding box center [115, 125] width 159 height 16
